Goal: Task Accomplishment & Management: Complete application form

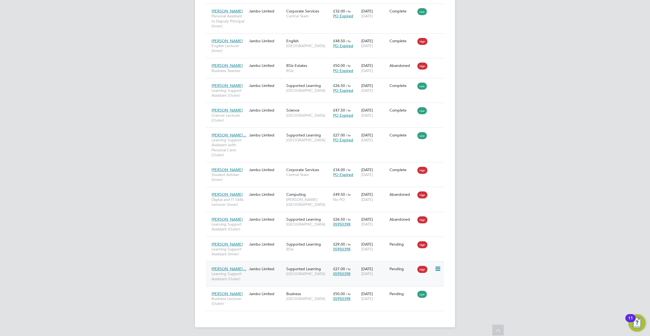
click at [438, 269] on icon at bounding box center [437, 269] width 5 height 7
click at [411, 301] on li "Start" at bounding box center [421, 304] width 38 height 8
type input "Victoria Ticehurst"
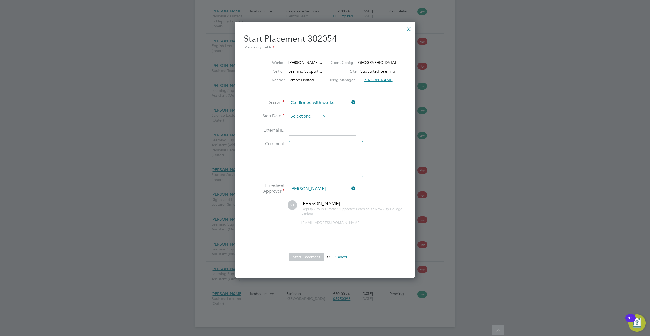
click at [314, 112] on input at bounding box center [308, 116] width 38 height 8
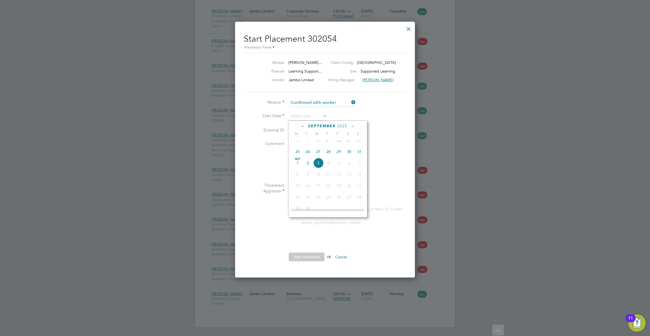
click at [298, 167] on span "Sep 1" at bounding box center [298, 163] width 10 height 10
type input "01 Sep 2025"
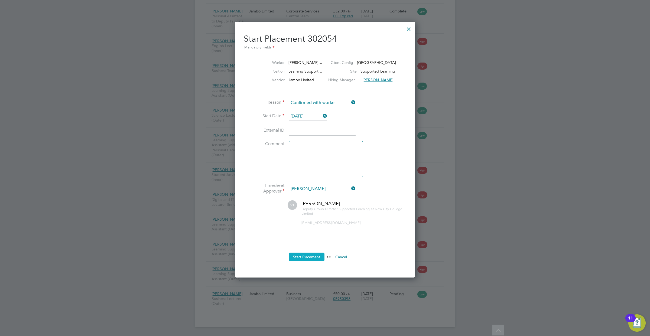
drag, startPoint x: 316, startPoint y: 256, endPoint x: 312, endPoint y: 257, distance: 4.0
click at [312, 257] on button "Start Placement" at bounding box center [307, 257] width 36 height 9
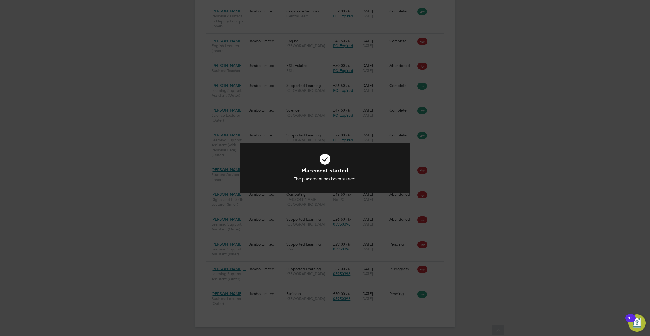
click at [478, 203] on div "Placement Started The placement has been started. Cancel Okay" at bounding box center [325, 168] width 650 height 336
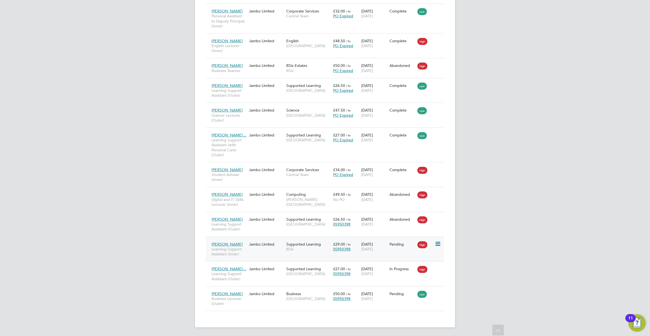
click at [437, 243] on icon at bounding box center [437, 244] width 5 height 7
click at [487, 238] on div "OD Ollie Dart Notifications 20 Applications: Network Team Members Businesses Si…" at bounding box center [325, 64] width 650 height 543
click at [520, 208] on div "OD Ollie Dart Notifications 20 Applications: Network Team Members Businesses Si…" at bounding box center [325, 64] width 650 height 543
click at [438, 296] on icon at bounding box center [437, 294] width 5 height 7
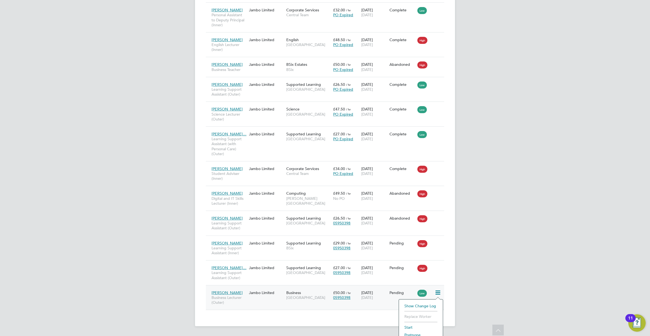
click at [484, 266] on div "OD Ollie Dart Notifications 20 Applications: Network Team Members Businesses Si…" at bounding box center [325, 63] width 650 height 543
click at [315, 298] on span "[GEOGRAPHIC_DATA]" at bounding box center [308, 298] width 44 height 5
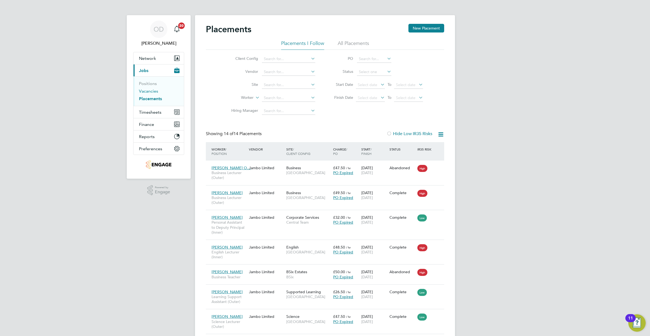
click at [142, 91] on link "Vacancies" at bounding box center [148, 91] width 19 height 5
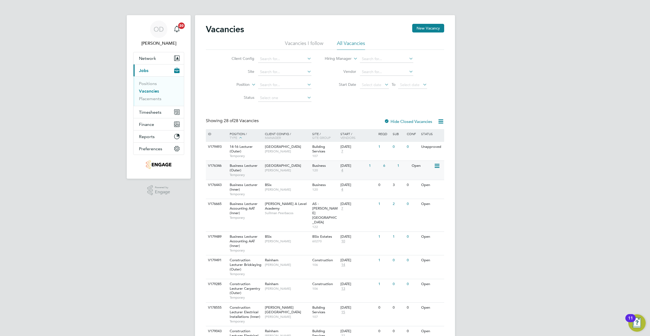
click at [396, 171] on div "V176346 Business Lecturer (Outer) Temporary Havering Sixth Form Campus Shabnam …" at bounding box center [325, 170] width 239 height 19
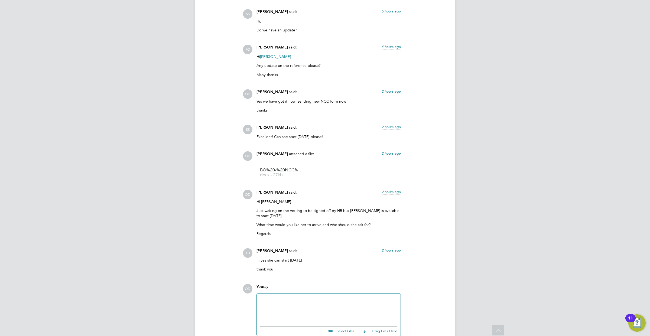
scroll to position [1290, 0]
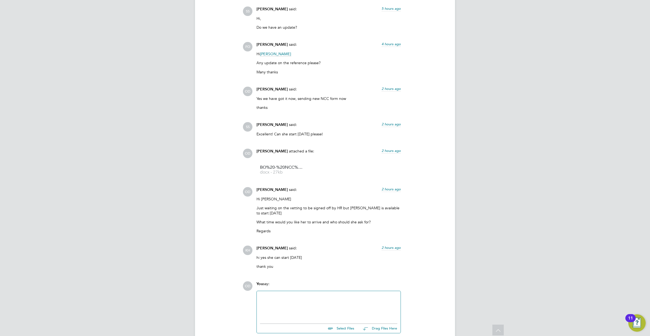
click at [350, 296] on div at bounding box center [328, 306] width 137 height 23
click at [291, 304] on div "I have asked Beualh to arrive for 8.45am" at bounding box center [328, 306] width 137 height 5
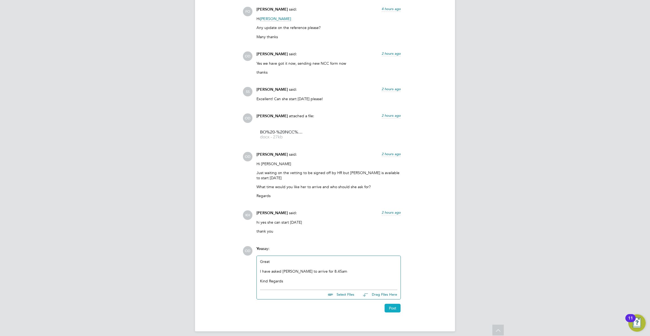
click at [393, 308] on button "Post" at bounding box center [393, 308] width 16 height 9
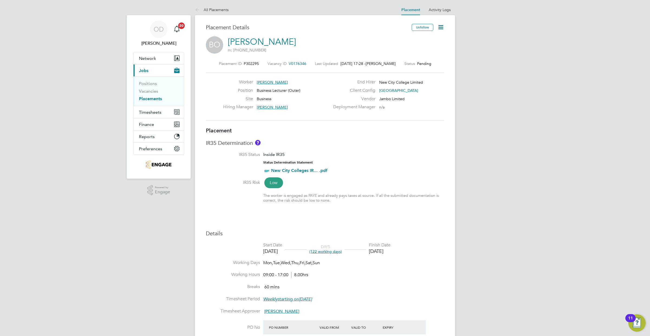
click at [415, 86] on div "End Hirer New City College Limited" at bounding box center [388, 83] width 117 height 8
click at [412, 88] on span "[GEOGRAPHIC_DATA]" at bounding box center [398, 90] width 39 height 5
